Goal: Transaction & Acquisition: Download file/media

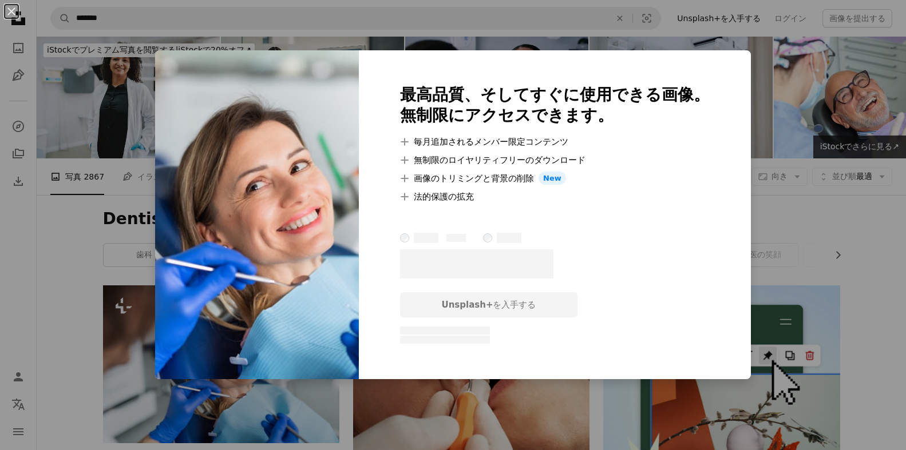
scroll to position [229, 0]
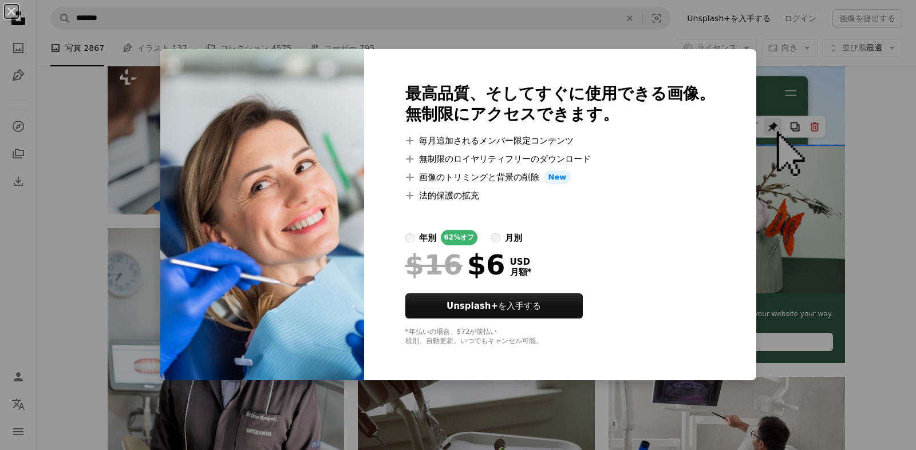
click at [60, 252] on div "An X shape 最高品質、そしてすぐに使用できる画像。 無制限にアクセスできます。 A plus sign 毎月追加されるメンバー限定コンテンツ A p…" at bounding box center [458, 225] width 916 height 450
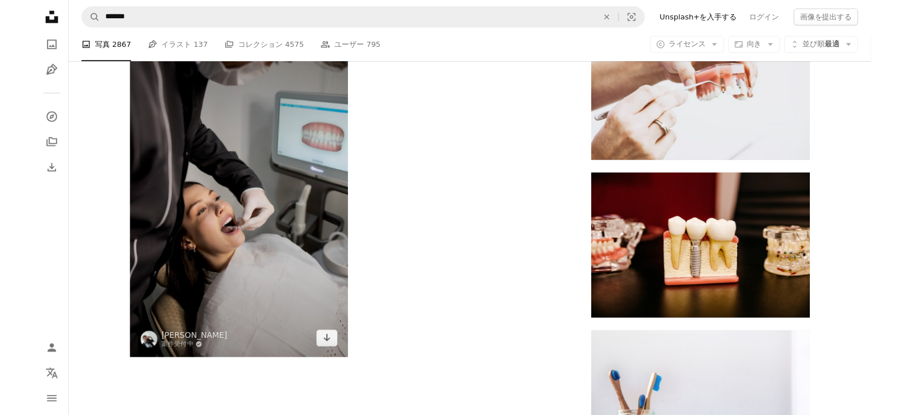
scroll to position [1488, 0]
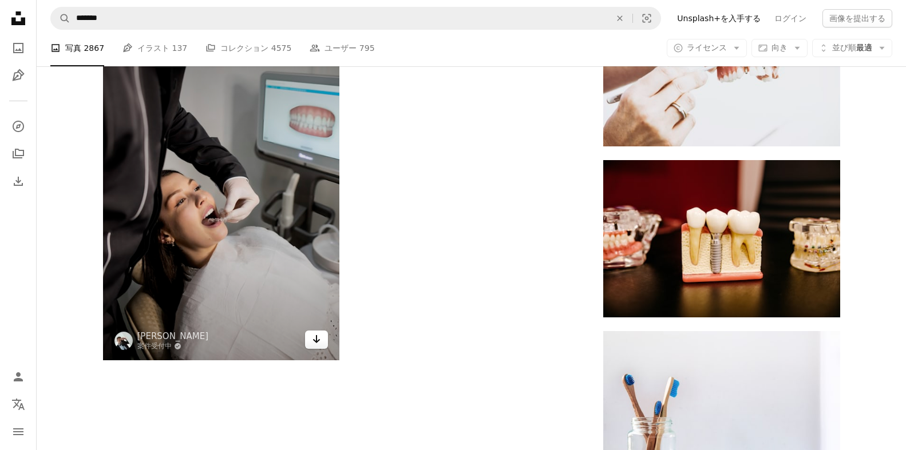
click at [326, 338] on link "Arrow pointing down" at bounding box center [316, 340] width 23 height 18
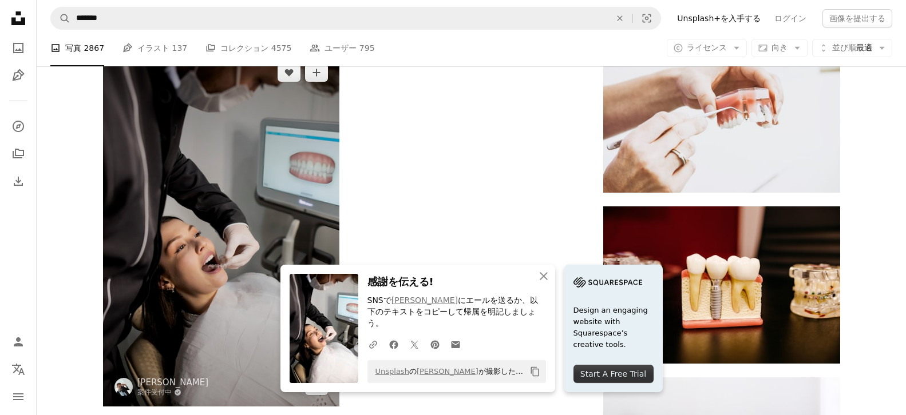
scroll to position [1316, 0]
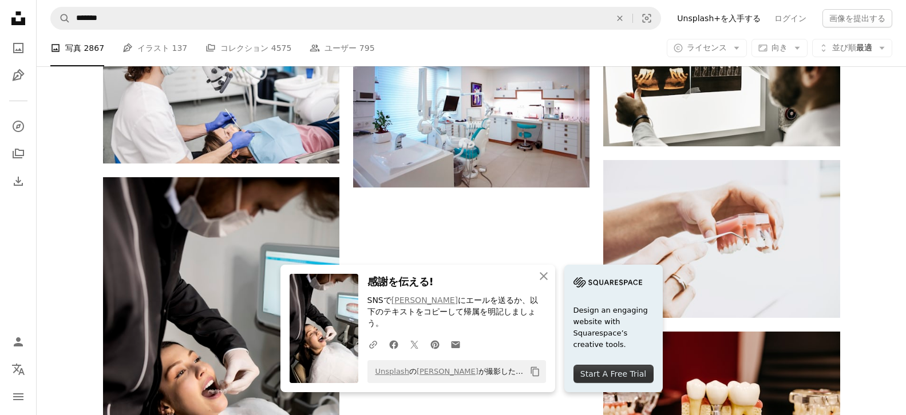
click at [545, 276] on icon "An X shape" at bounding box center [544, 277] width 14 height 14
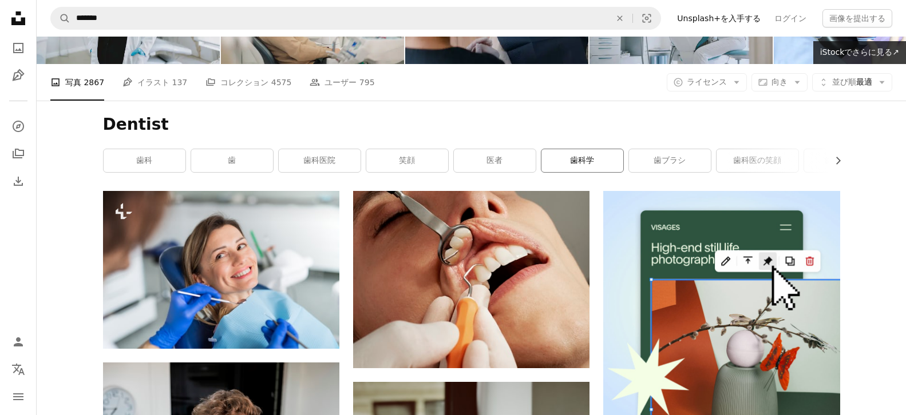
scroll to position [114, 0]
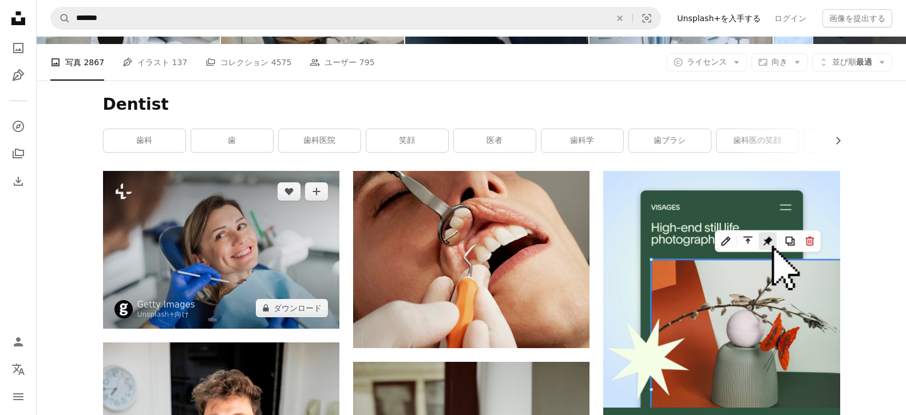
click at [306, 264] on img at bounding box center [221, 249] width 236 height 157
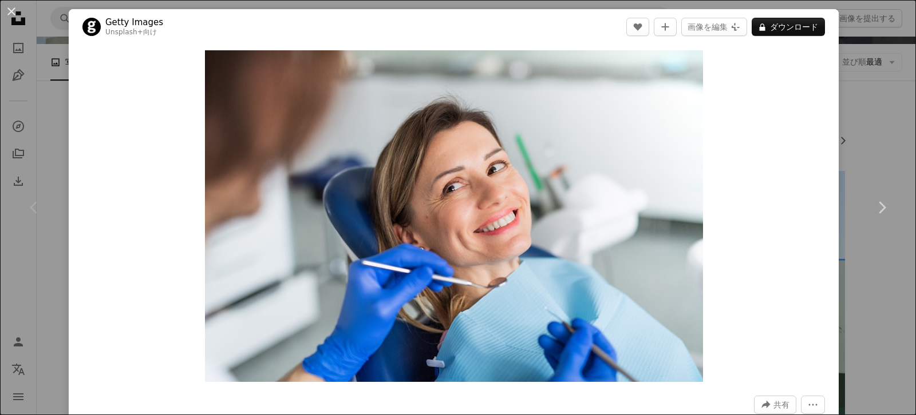
click at [762, 235] on div "Zoom in" at bounding box center [454, 216] width 770 height 343
click at [805, 268] on div "Zoom in" at bounding box center [454, 216] width 770 height 343
click at [856, 148] on div "An X shape Chevron left Chevron right Getty Images Unsplash+ 向け A heart A plus …" at bounding box center [458, 207] width 916 height 415
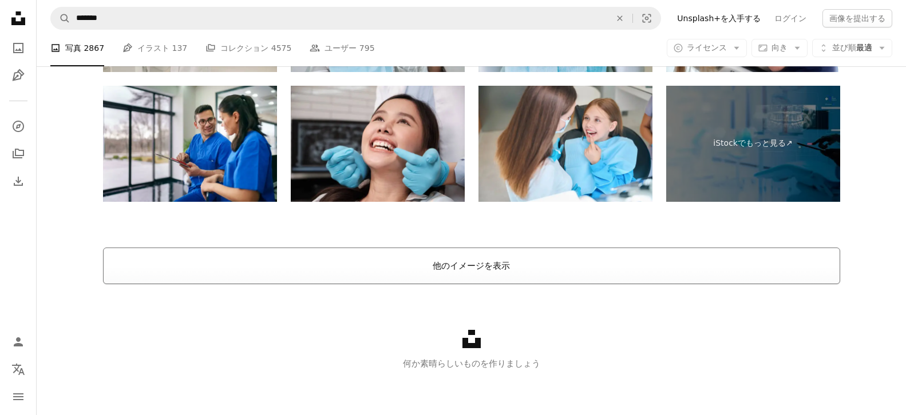
scroll to position [2184, 0]
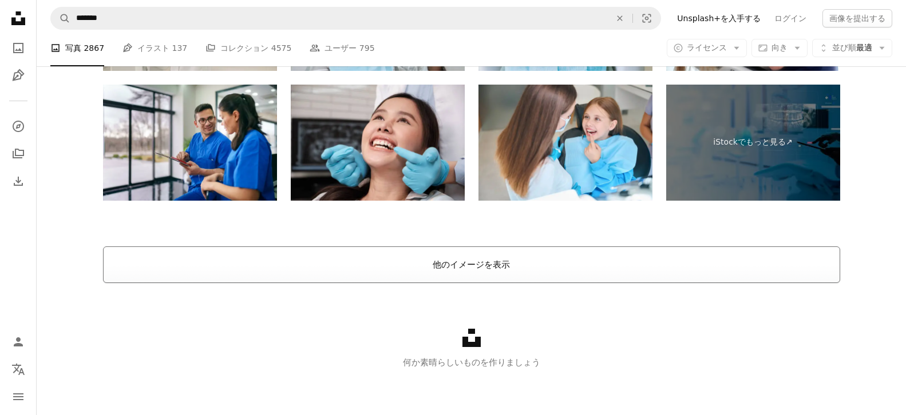
click at [517, 268] on button "他のイメージを表示" at bounding box center [471, 265] width 737 height 37
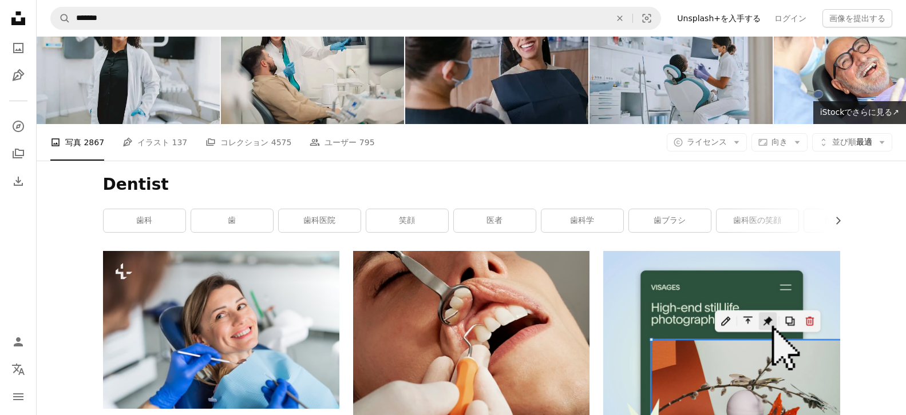
scroll to position [0, 0]
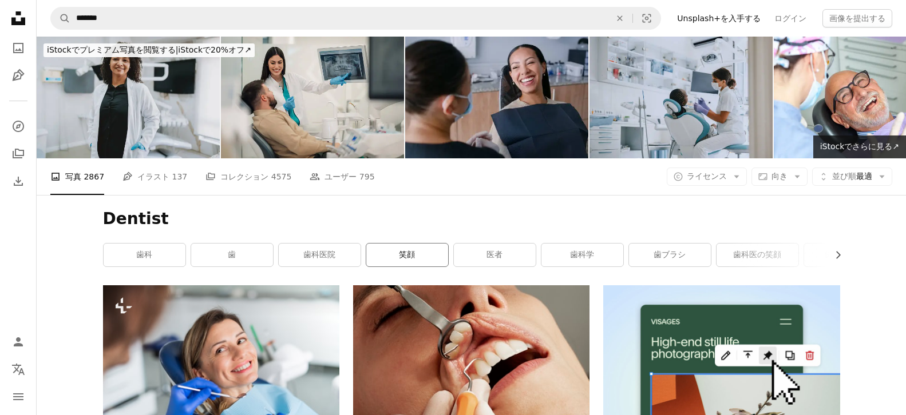
click at [421, 251] on link "笑顔" at bounding box center [407, 255] width 82 height 23
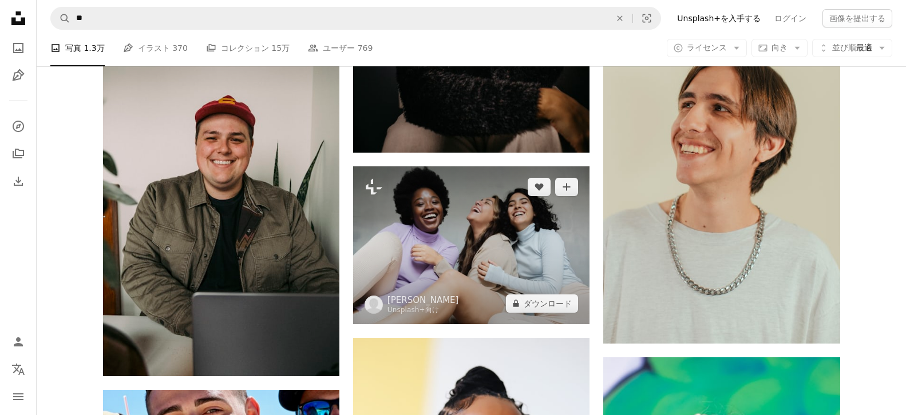
scroll to position [7268, 0]
